Goal: Information Seeking & Learning: Learn about a topic

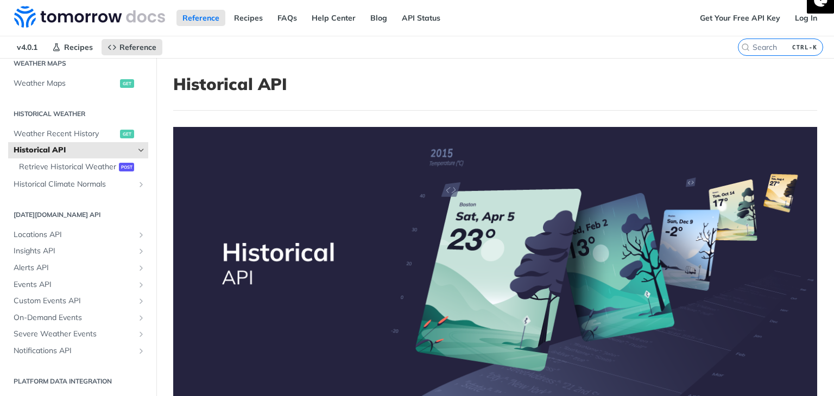
scroll to position [353, 0]
click at [137, 268] on icon "Show subpages for Alerts API" at bounding box center [141, 268] width 9 height 9
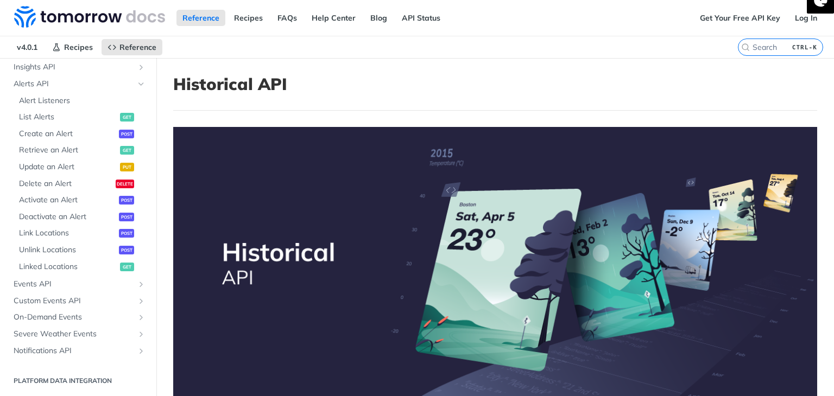
scroll to position [537, 0]
click at [137, 281] on icon "Show subpages for Events API" at bounding box center [141, 284] width 9 height 9
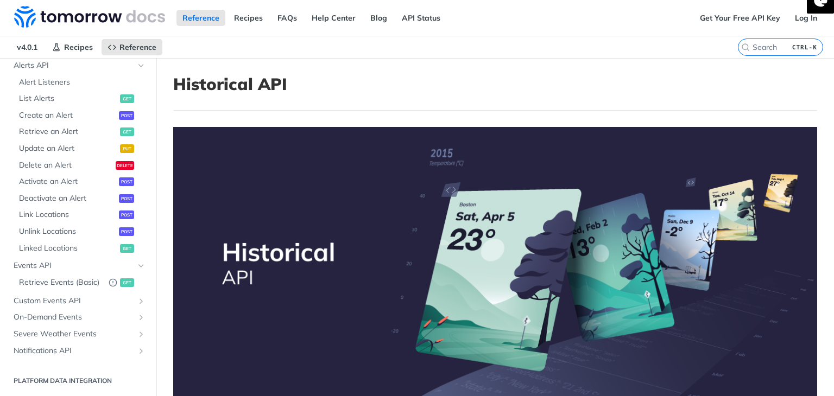
scroll to position [566, 0]
click at [137, 297] on icon "Show subpages for Custom Events API" at bounding box center [141, 301] width 9 height 9
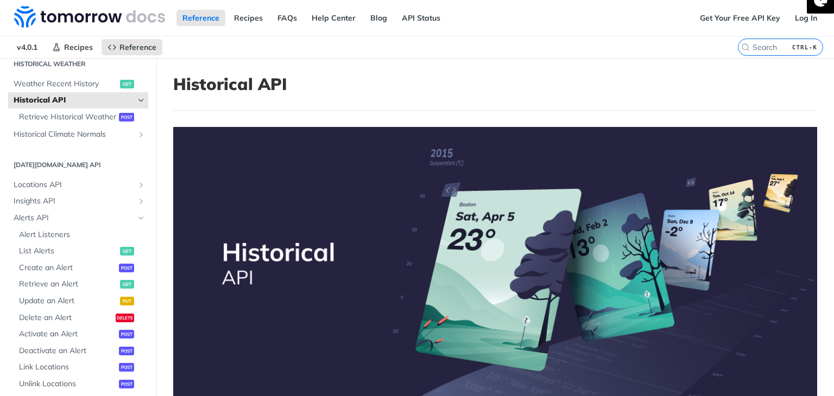
scroll to position [383, 0]
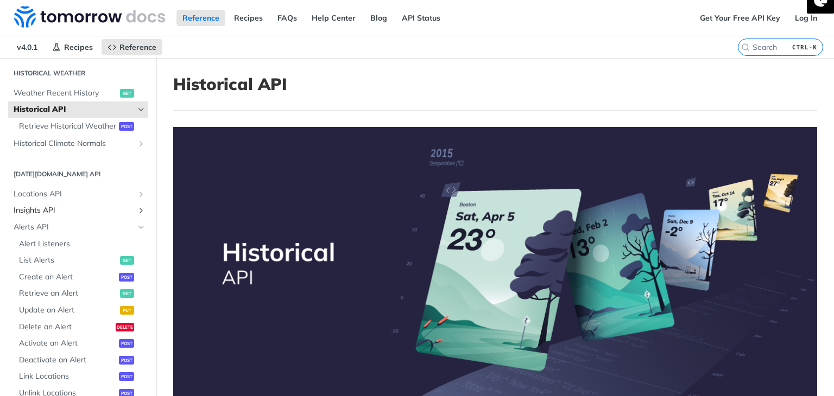
click at [137, 219] on link "Insights API" at bounding box center [78, 210] width 140 height 16
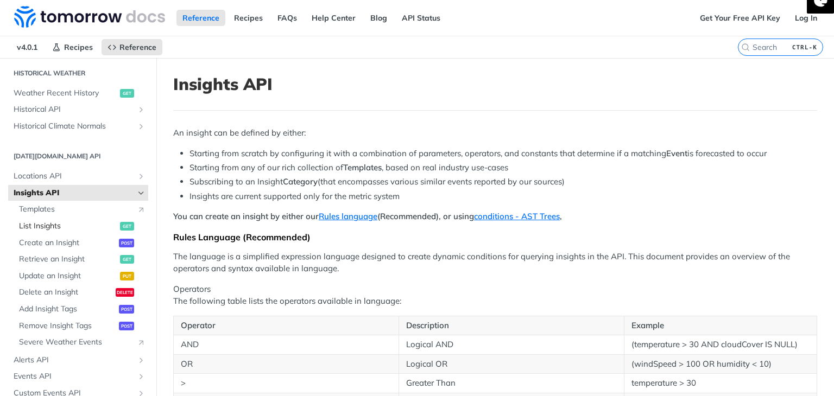
click at [46, 219] on link "List Insights get" at bounding box center [81, 226] width 135 height 16
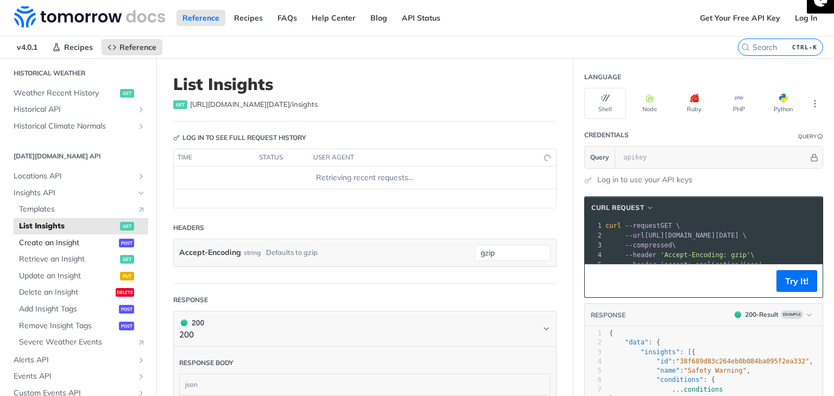
click at [42, 245] on span "Create an Insight" at bounding box center [67, 243] width 97 height 11
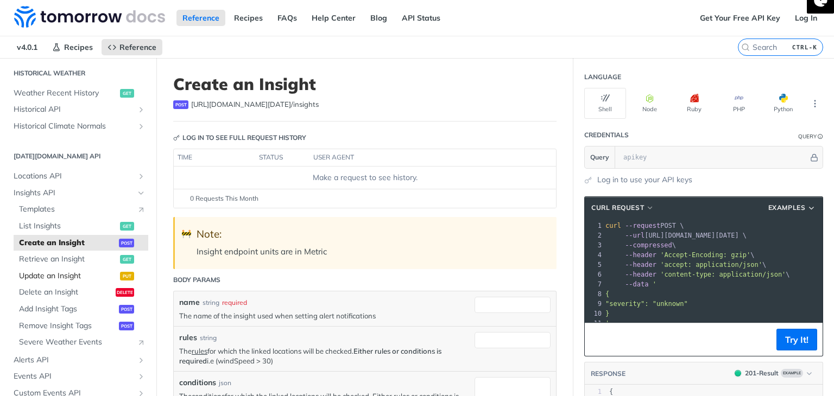
click at [46, 269] on link "Update an Insight put" at bounding box center [81, 276] width 135 height 16
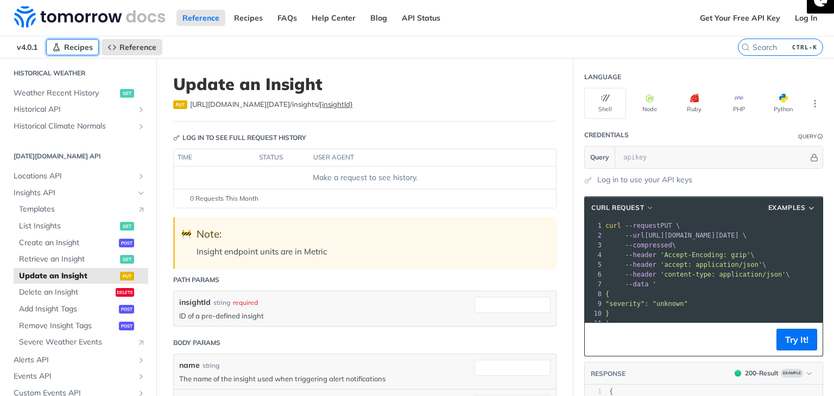
click at [68, 47] on span "Recipes" at bounding box center [78, 47] width 29 height 10
